Goal: Find specific page/section: Find specific page/section

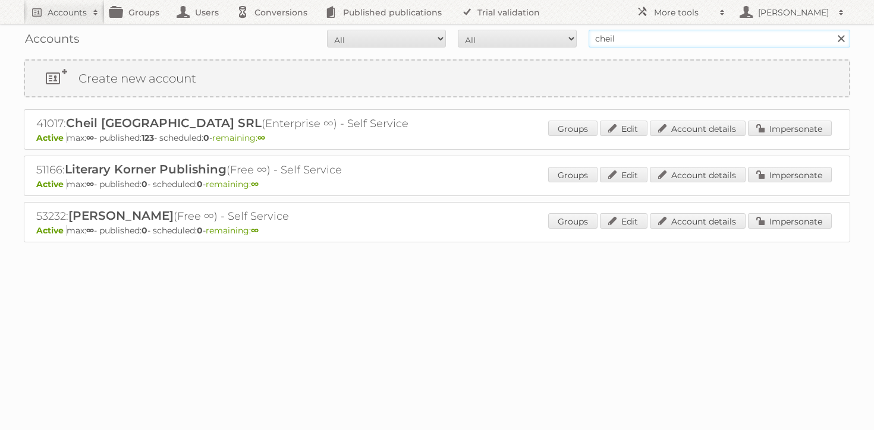
click at [694, 40] on input "cheil" at bounding box center [720, 39] width 262 height 18
click at [694, 42] on input "cheil" at bounding box center [720, 39] width 262 height 18
paste input "86994"
type input "cheil86994"
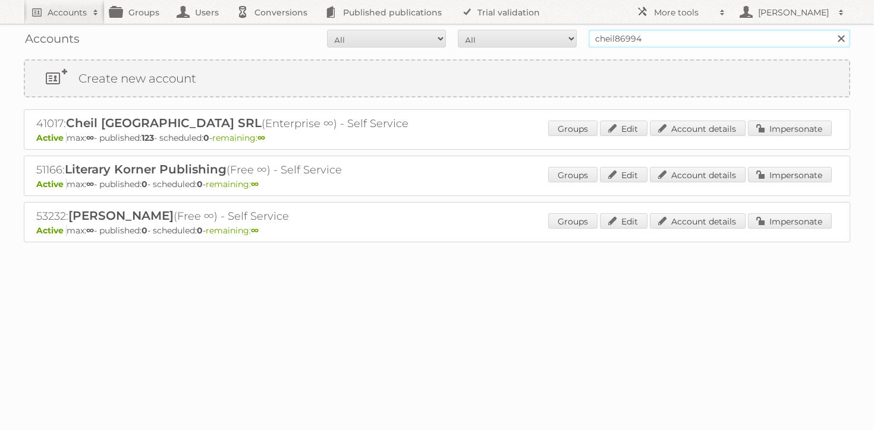
click at [832, 30] on input "Search" at bounding box center [841, 39] width 18 height 18
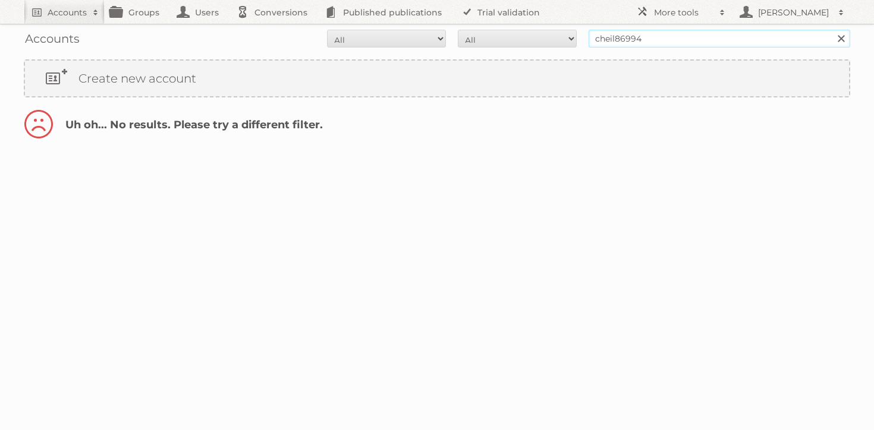
click at [618, 43] on input "cheil86994" at bounding box center [720, 39] width 262 height 18
click at [614, 41] on input "cheil86994" at bounding box center [720, 39] width 262 height 18
drag, startPoint x: 615, startPoint y: 37, endPoint x: 566, endPoint y: 37, distance: 48.8
click at [567, 37] on form "All Active Expired Pending All Paid Trials Self service cheil86994 Search" at bounding box center [437, 39] width 826 height 18
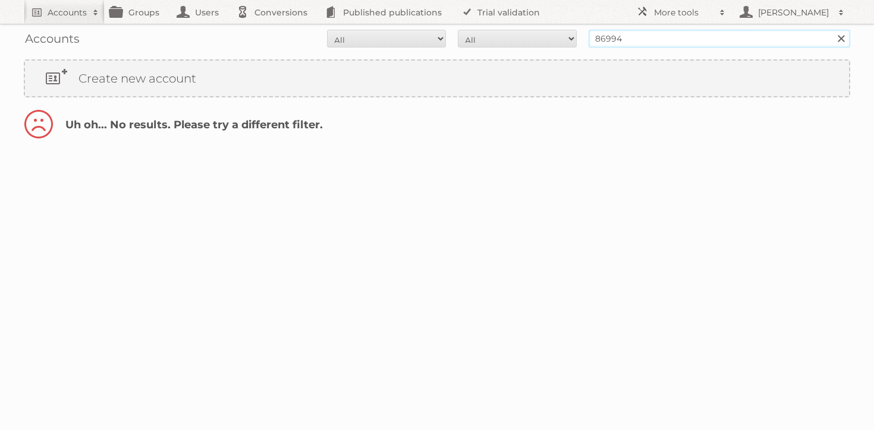
type input "86994"
click at [832, 30] on input "Search" at bounding box center [841, 39] width 18 height 18
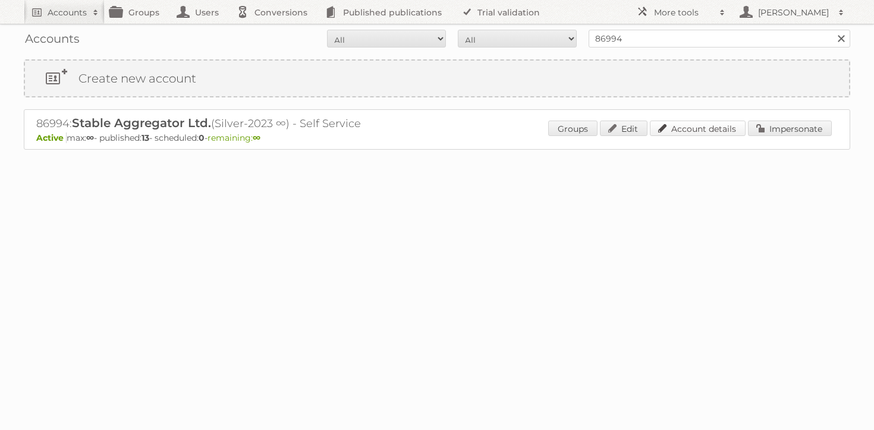
click at [687, 130] on link "Account details" at bounding box center [698, 128] width 96 height 15
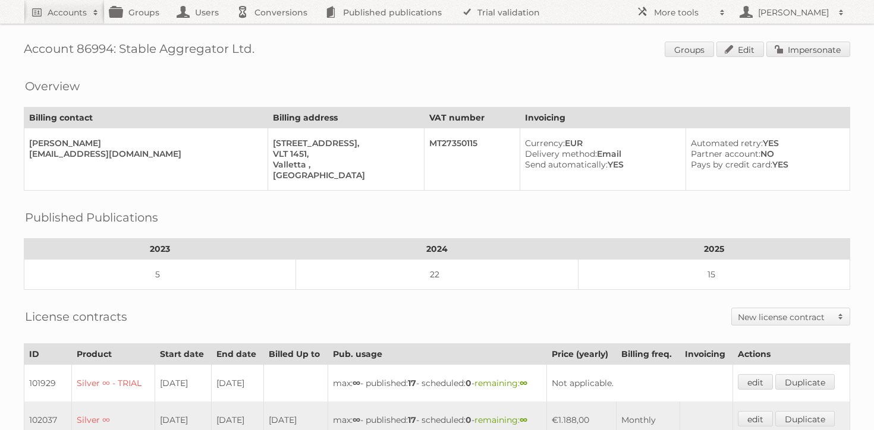
click at [424, 146] on td "206, Wisely house, Old Bakery Street, VLT 1451, Valletta , Malta" at bounding box center [346, 159] width 156 height 62
click at [788, 52] on link "Impersonate" at bounding box center [808, 49] width 84 height 15
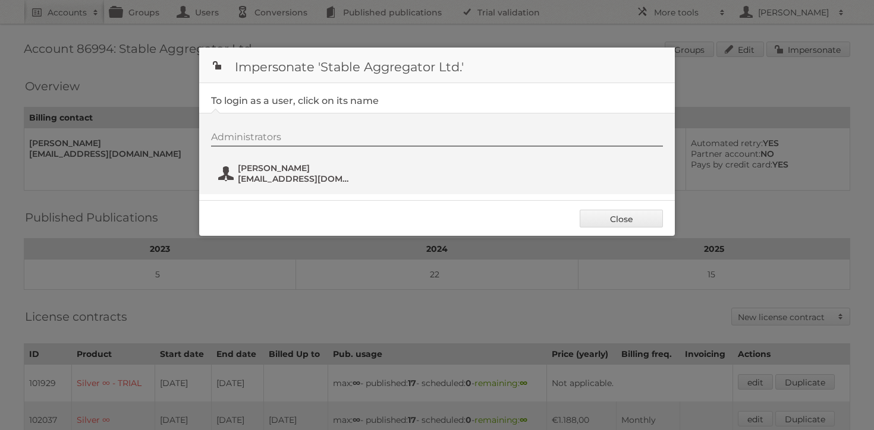
click at [314, 171] on span "Pavel Kaplunov" at bounding box center [295, 168] width 115 height 11
